Goal: Task Accomplishment & Management: Use online tool/utility

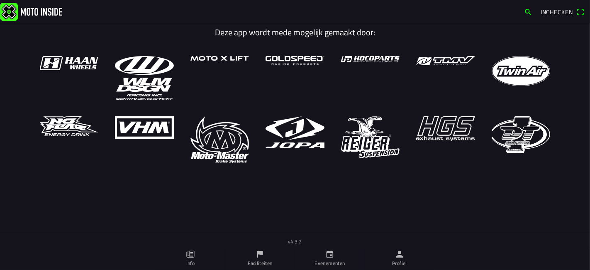
click at [394, 258] on link "Profiel" at bounding box center [400, 257] width 70 height 23
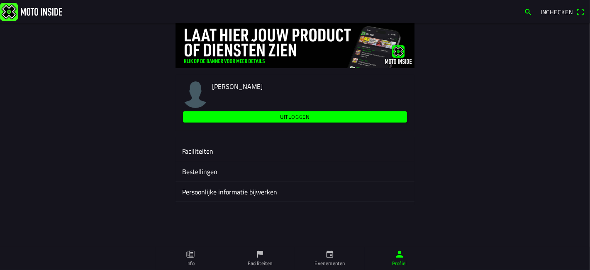
click at [232, 147] on ion-label "Faciliteiten" at bounding box center [295, 151] width 226 height 10
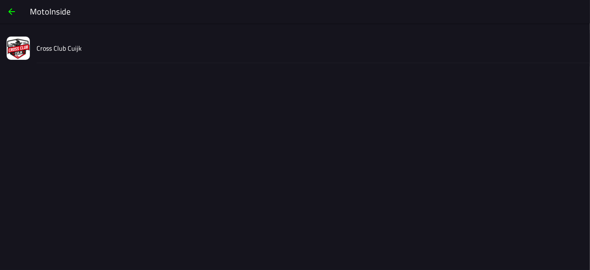
click at [0, 0] on slot "Cross Club Cuijk" at bounding box center [0, 0] width 0 height 0
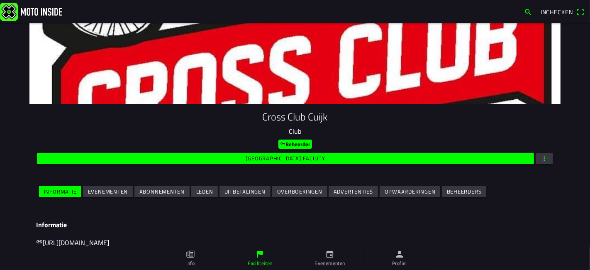
click at [0, 0] on slot "Evenementen" at bounding box center [0, 0] width 0 height 0
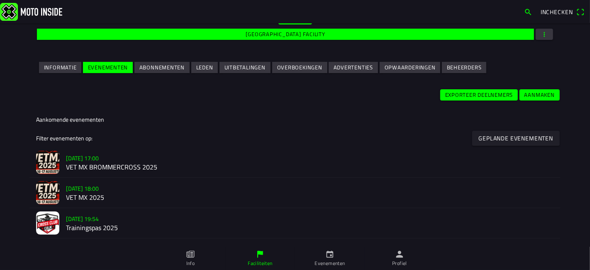
scroll to position [138, 0]
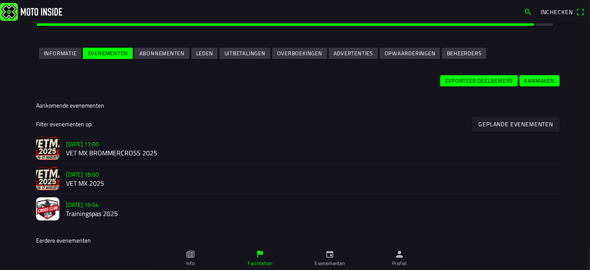
click at [118, 145] on h3 "[DATE] 17:00" at bounding box center [310, 144] width 488 height 9
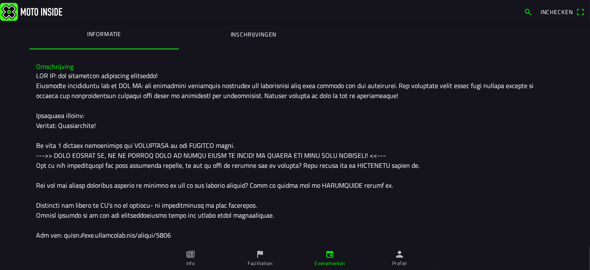
scroll to position [184, 0]
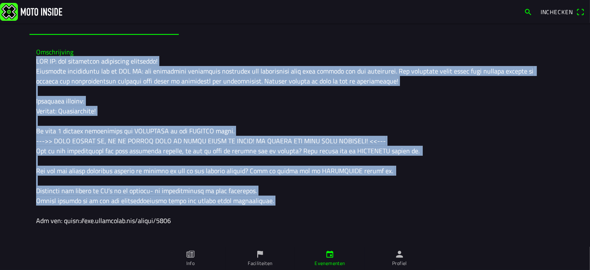
drag, startPoint x: 262, startPoint y: 203, endPoint x: 30, endPoint y: 59, distance: 272.6
click at [30, 59] on div "Omschrijving" at bounding box center [294, 136] width 531 height 190
click at [76, 84] on div at bounding box center [295, 140] width 518 height 169
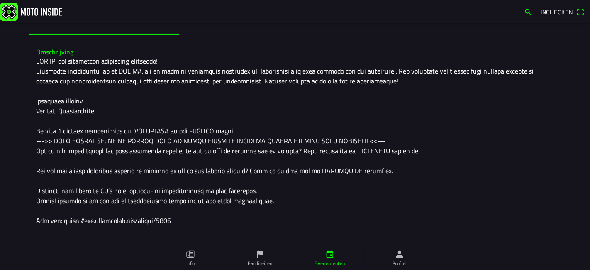
click at [405, 253] on link "Profiel" at bounding box center [400, 257] width 70 height 23
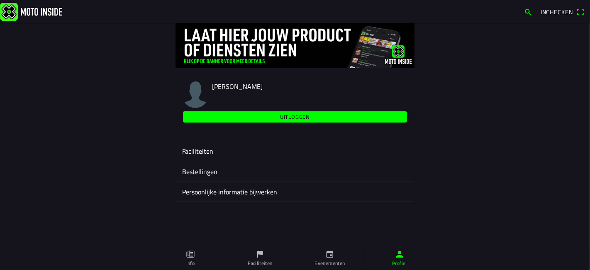
click at [202, 148] on ion-label "Faciliteiten" at bounding box center [295, 151] width 226 height 10
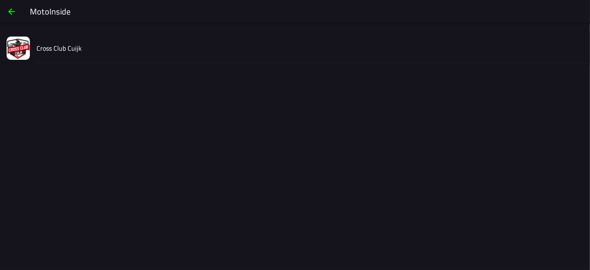
click at [112, 58] on div "Cross Club Cuijk" at bounding box center [310, 47] width 547 height 29
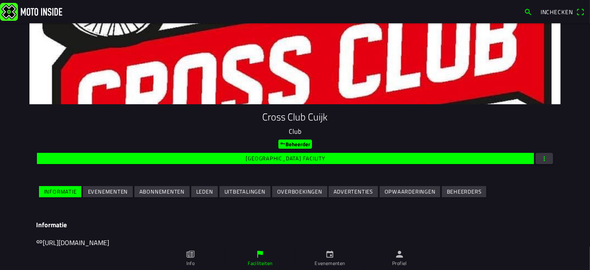
click at [105, 196] on span "Evenementen" at bounding box center [108, 191] width 40 height 11
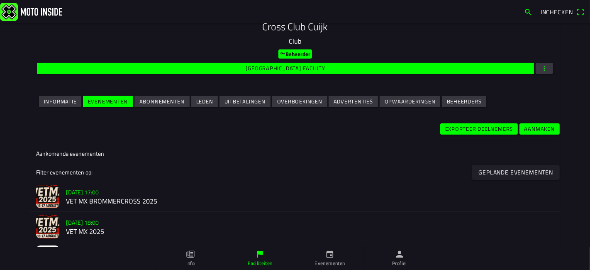
scroll to position [184, 0]
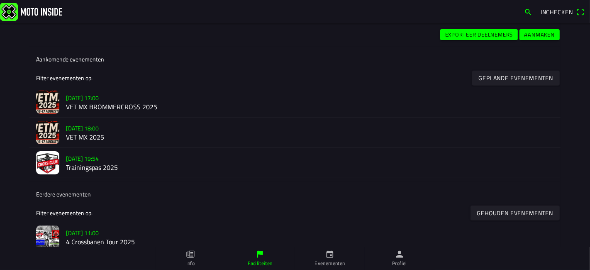
click at [112, 134] on h2 "VET MX 2025" at bounding box center [310, 138] width 488 height 8
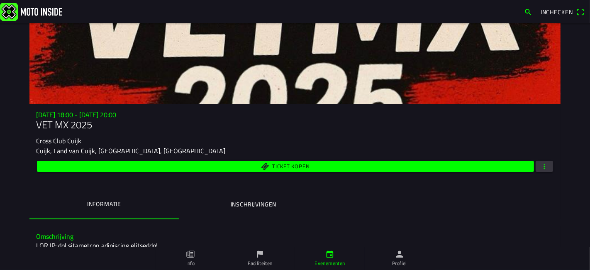
click at [542, 161] on span "button" at bounding box center [544, 166] width 7 height 11
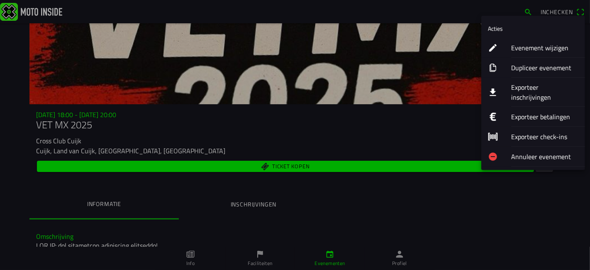
click at [532, 93] on div "Exporteer inschrijvingen" at bounding box center [544, 92] width 67 height 29
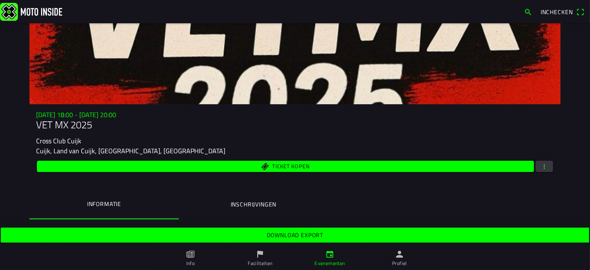
click at [326, 236] on span "Download export" at bounding box center [294, 234] width 575 height 15
